Goal: Task Accomplishment & Management: Use online tool/utility

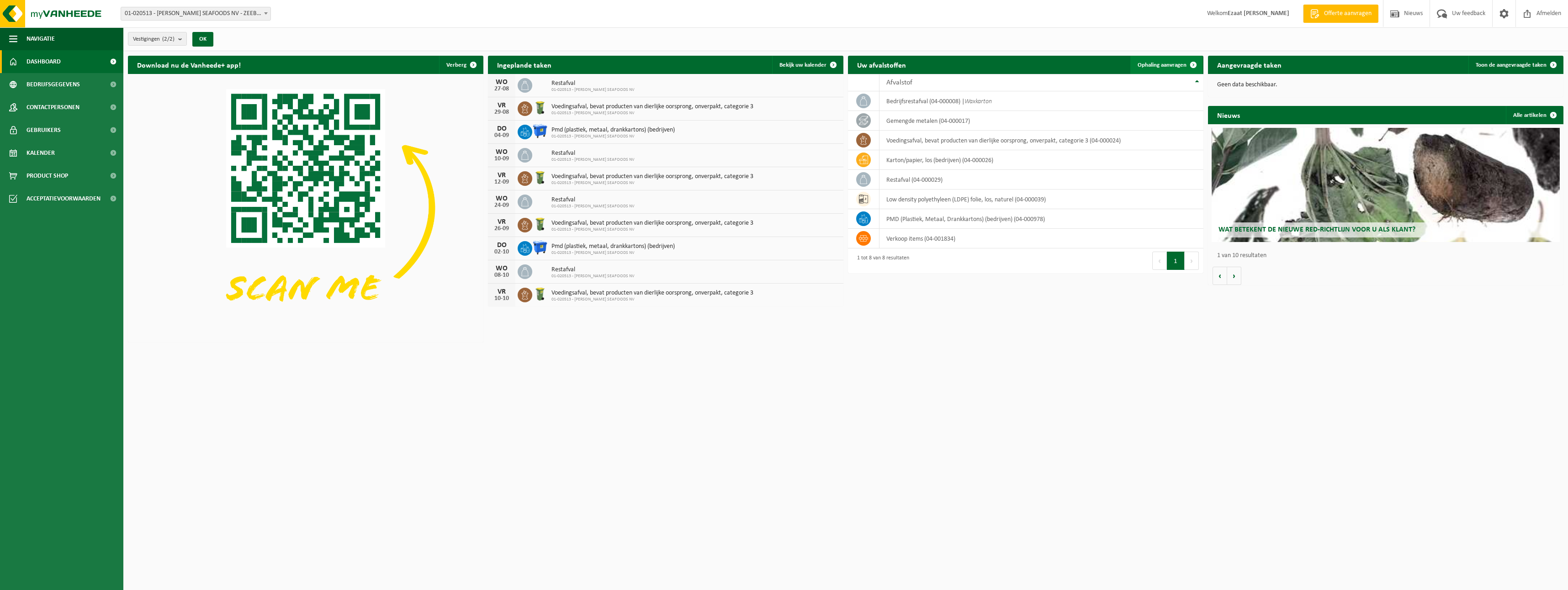
click at [1169, 67] on span "Ophaling aanvragen" at bounding box center [1162, 65] width 49 height 6
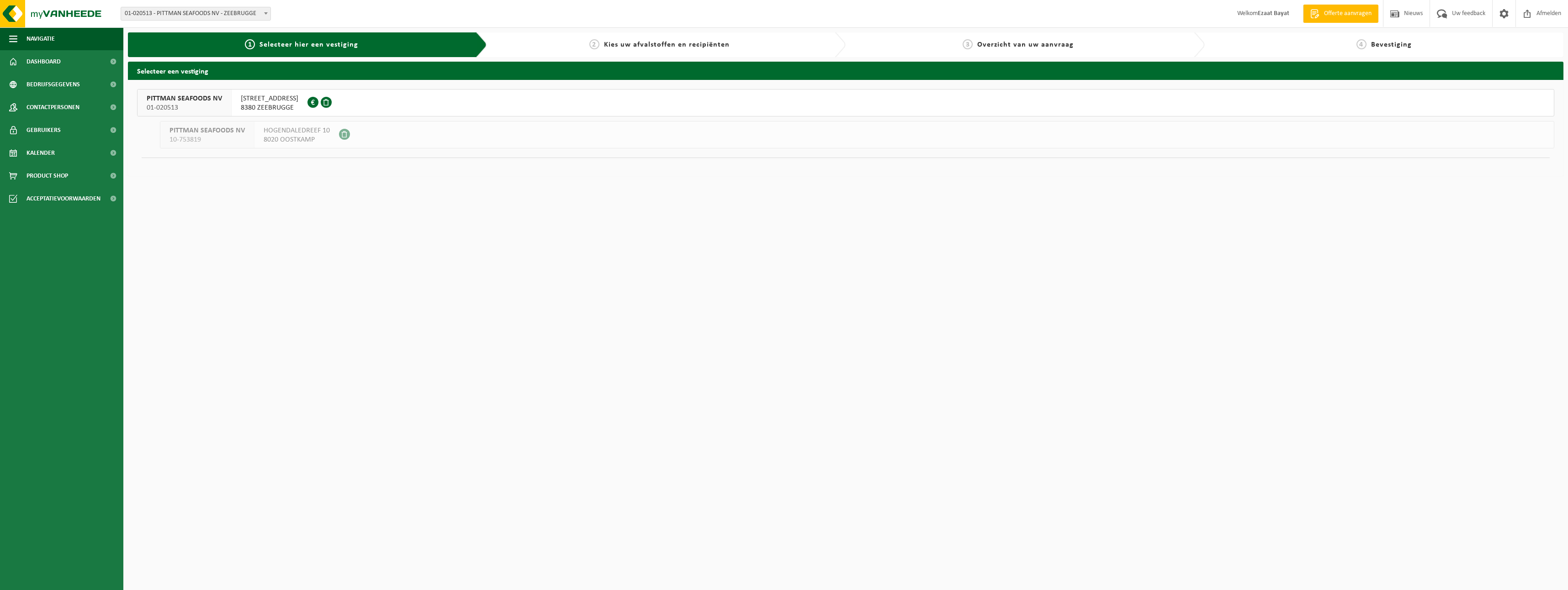
click at [223, 99] on div "PITTMAN SEAFOODS NV 01-020513" at bounding box center [184, 103] width 94 height 27
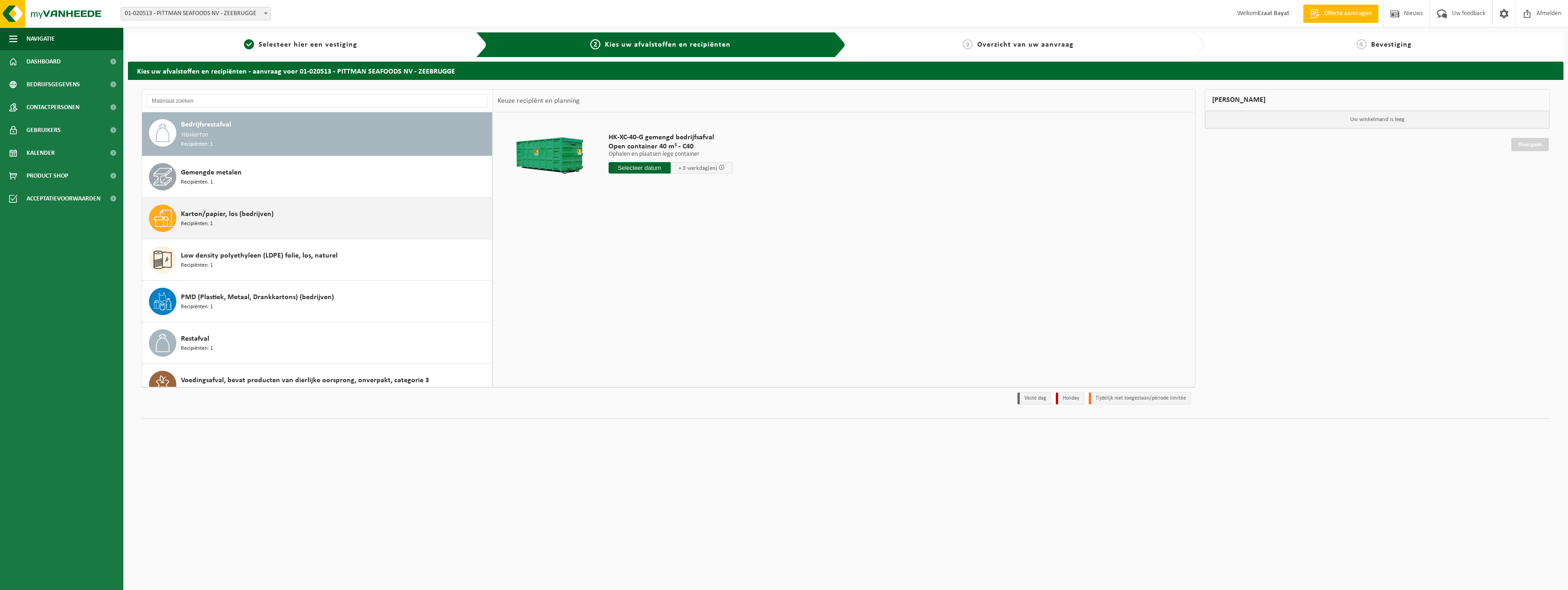
click at [238, 226] on div "Karton/papier, los (bedrijven) Recipiënten: 1" at bounding box center [335, 218] width 309 height 27
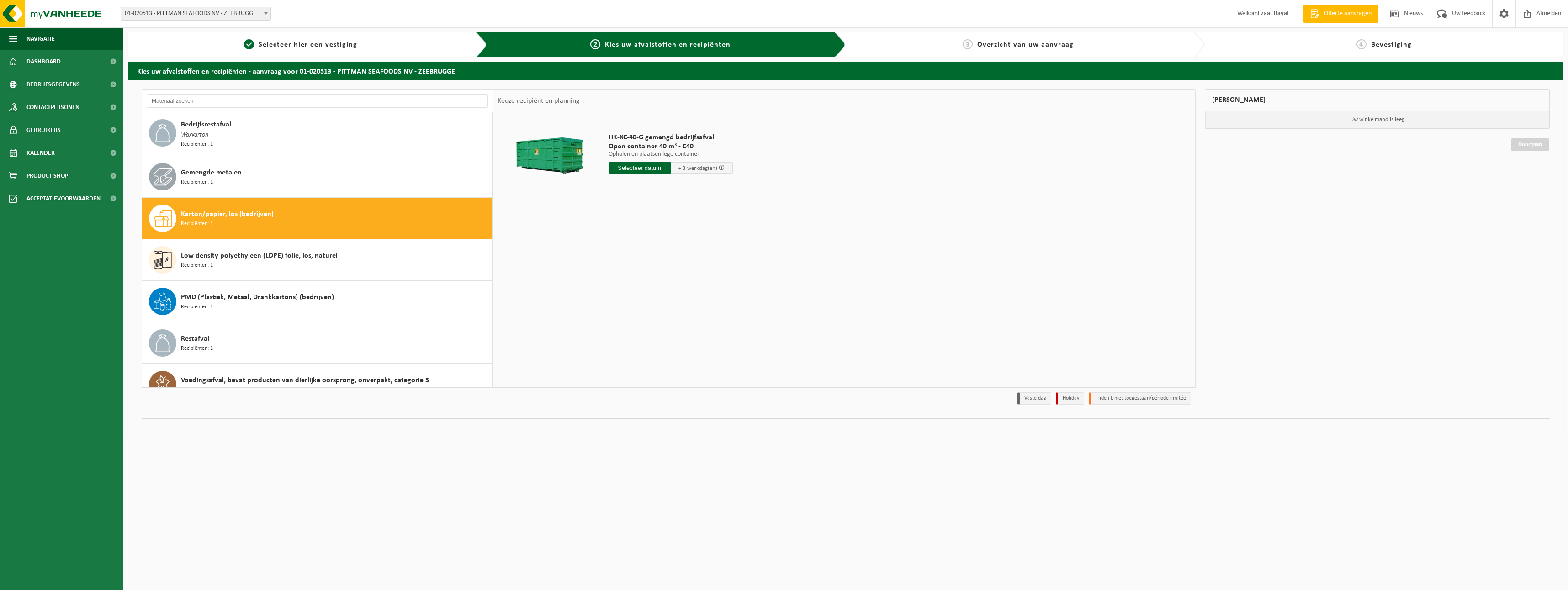
scroll to position [17, 0]
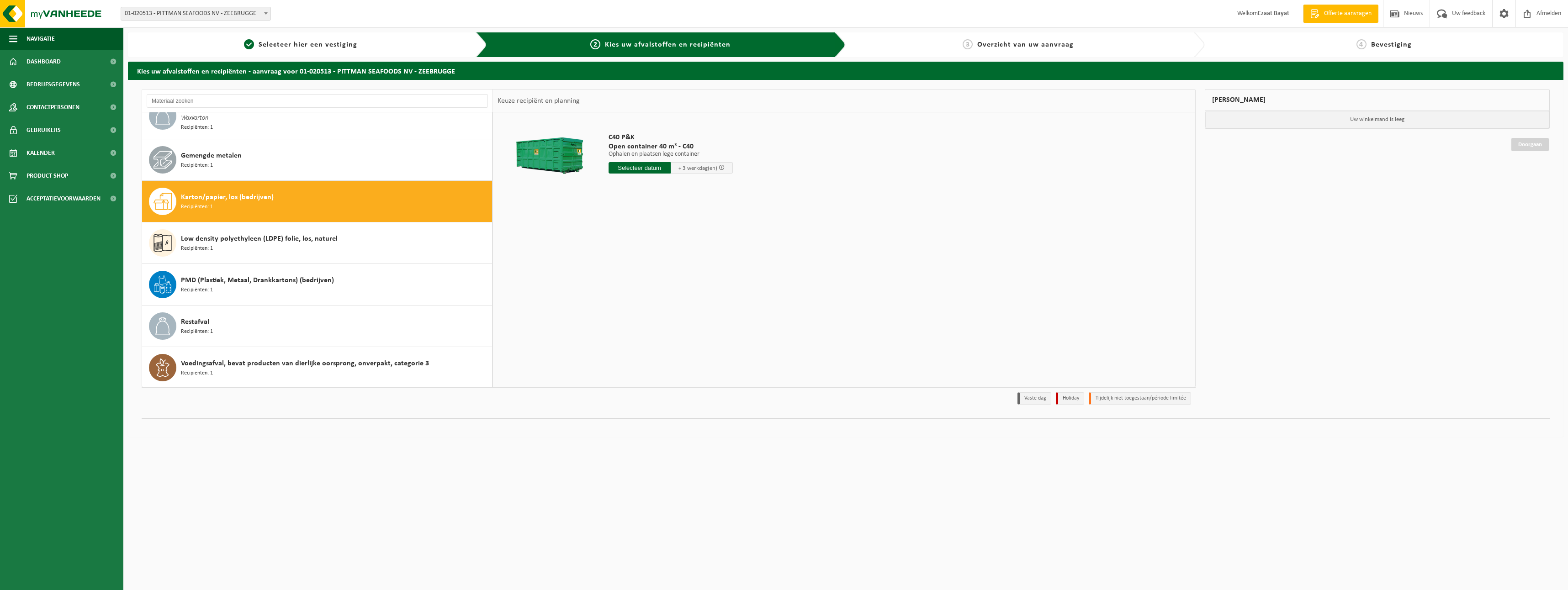
click at [628, 161] on div "C40 P&K Open container 40 m³ - C40 Ophalen en plaatsen lege container Ophalen e…" at bounding box center [670, 155] width 133 height 63
click at [626, 164] on input "text" at bounding box center [640, 167] width 62 height 12
click at [677, 259] on div "22" at bounding box center [681, 263] width 16 height 15
type input "Van 2025-08-22"
click at [539, 242] on button "Containernummer toevoegen(optioneel) Annuleren" at bounding box center [553, 239] width 105 height 13
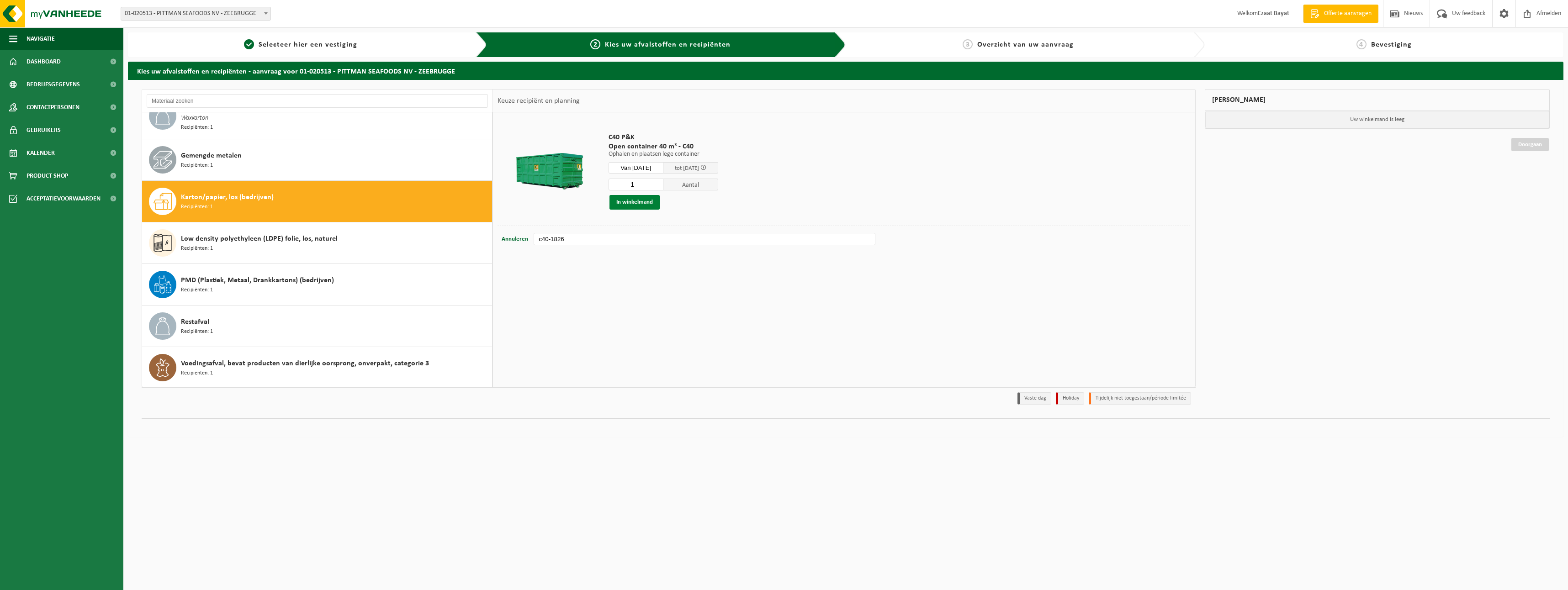
type input "c40-1826"
click at [640, 204] on button "In winkelmand" at bounding box center [634, 202] width 51 height 15
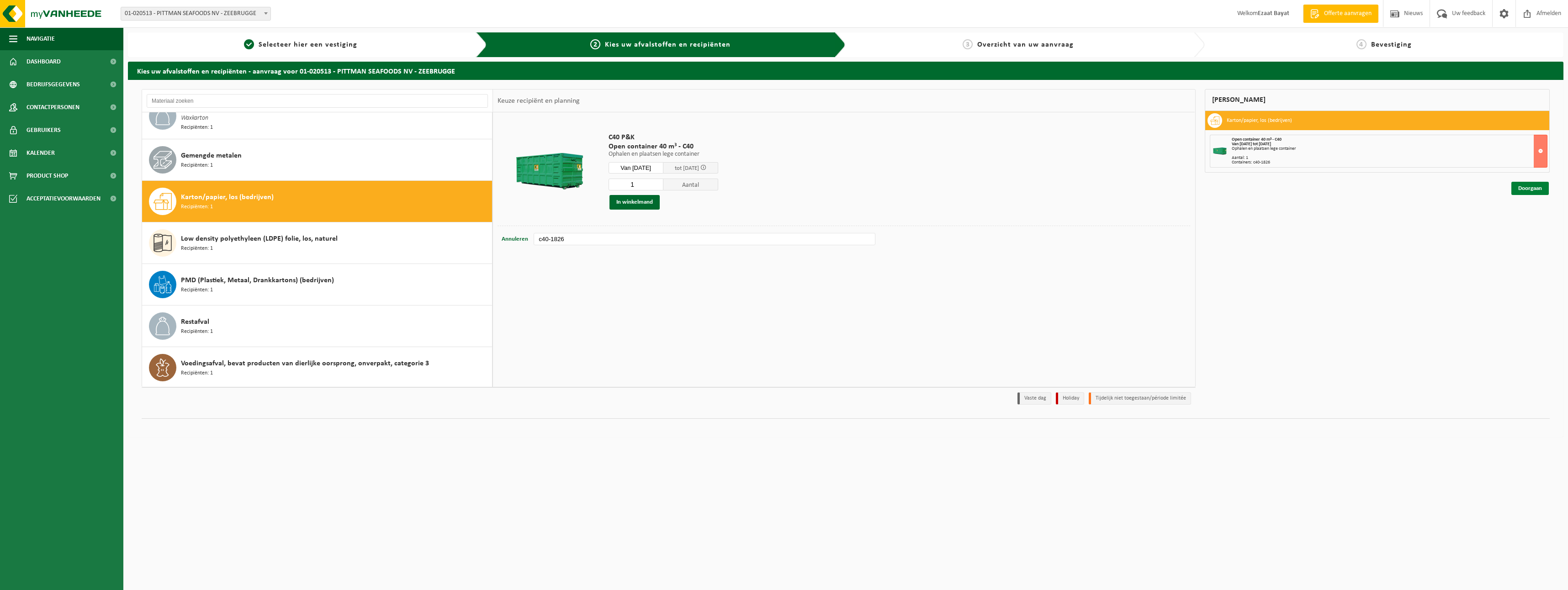
click at [1527, 187] on link "Doorgaan" at bounding box center [1530, 189] width 38 height 13
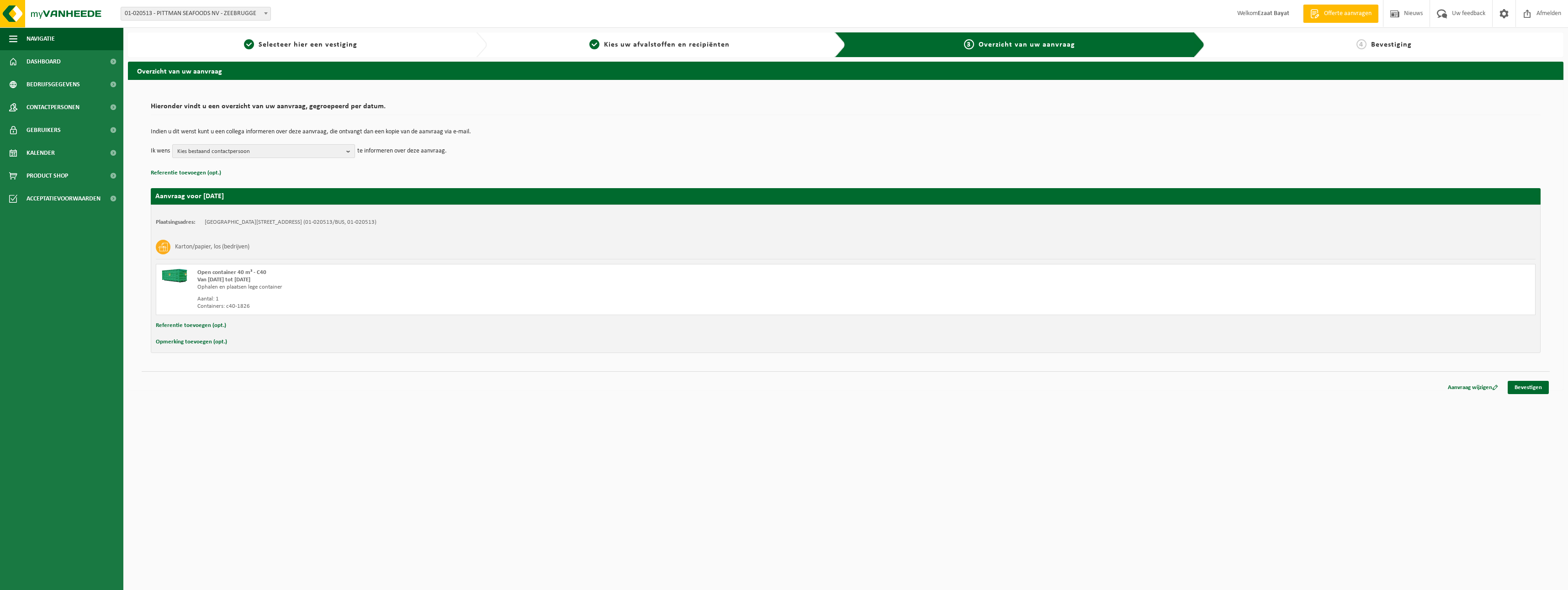
click at [345, 154] on button "Kies bestaand contactpersoon" at bounding box center [264, 151] width 183 height 14
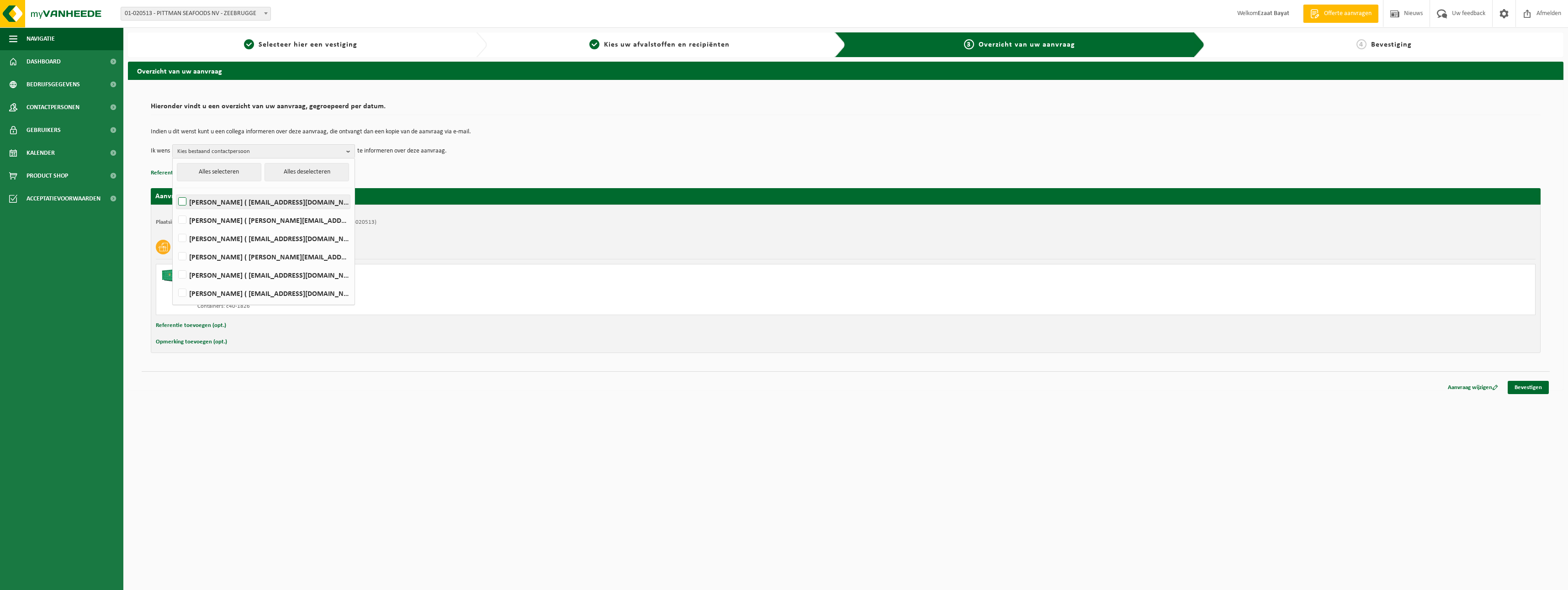
click at [178, 203] on label "Xander Hubert ( xander.hubert@pittmanseafoods.com )" at bounding box center [263, 201] width 173 height 14
click at [175, 190] on input "Xander Hubert ( xander.hubert@pittmanseafoods.com )" at bounding box center [175, 190] width 1 height 1
checkbox input "true"
click at [1532, 389] on link "Bevestigen" at bounding box center [1528, 387] width 41 height 13
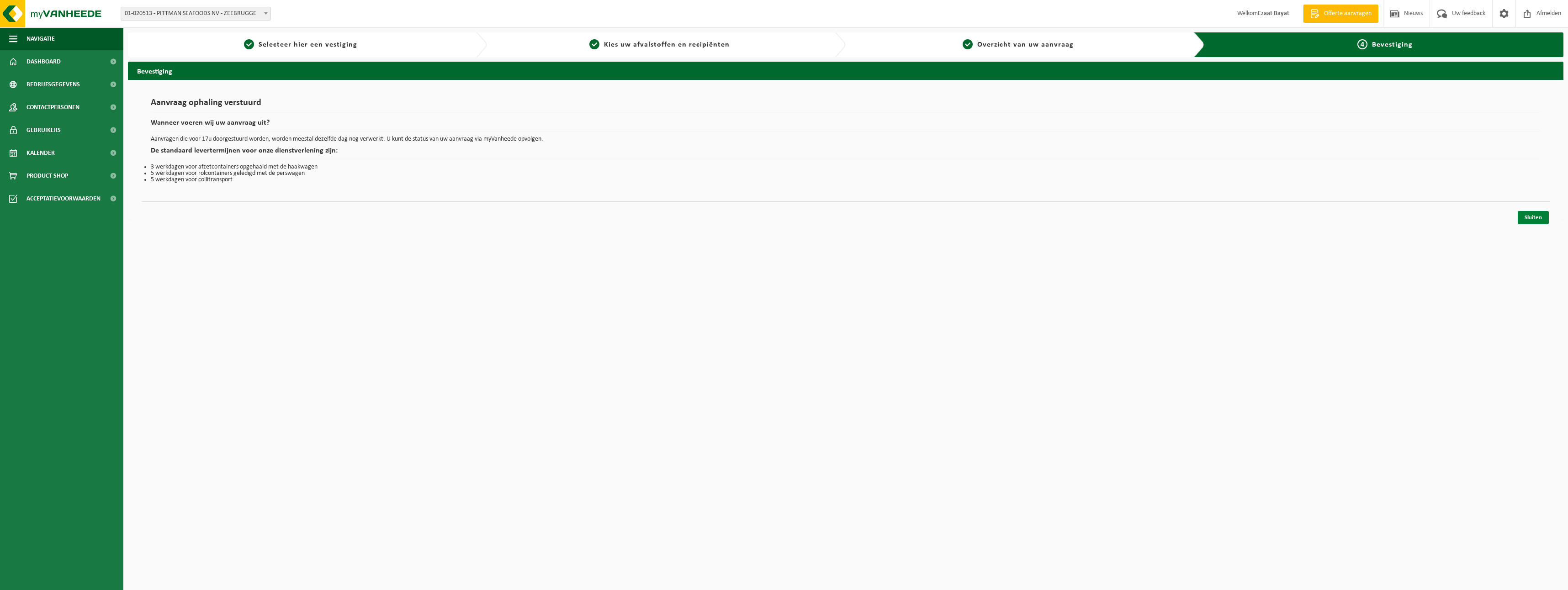
click at [1537, 213] on link "Sluiten" at bounding box center [1533, 218] width 31 height 13
